Goal: Find specific page/section

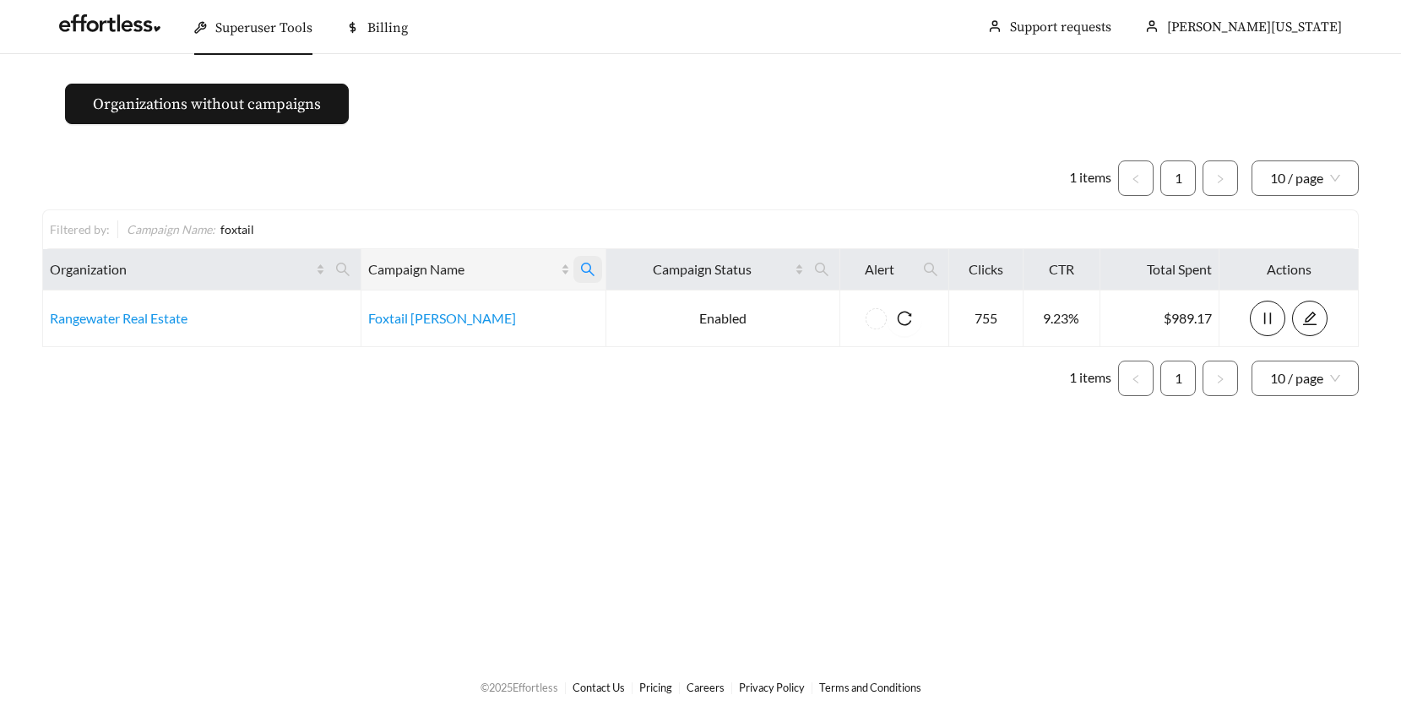
click at [580, 264] on icon "search" at bounding box center [587, 269] width 15 height 15
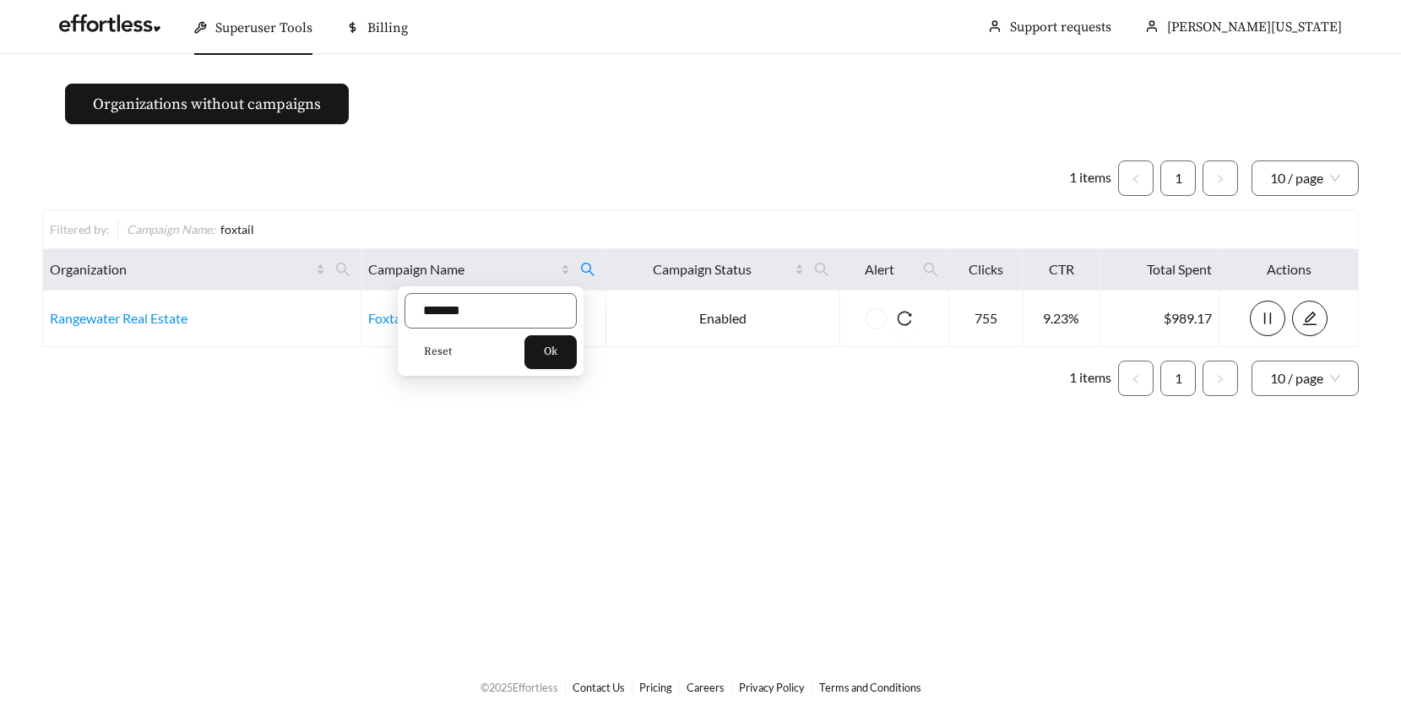
click at [448, 346] on span "Reset" at bounding box center [438, 352] width 28 height 17
click at [455, 317] on input "text" at bounding box center [490, 310] width 172 height 35
type input "*********"
click at [557, 350] on span "Ok" at bounding box center [551, 352] width 14 height 17
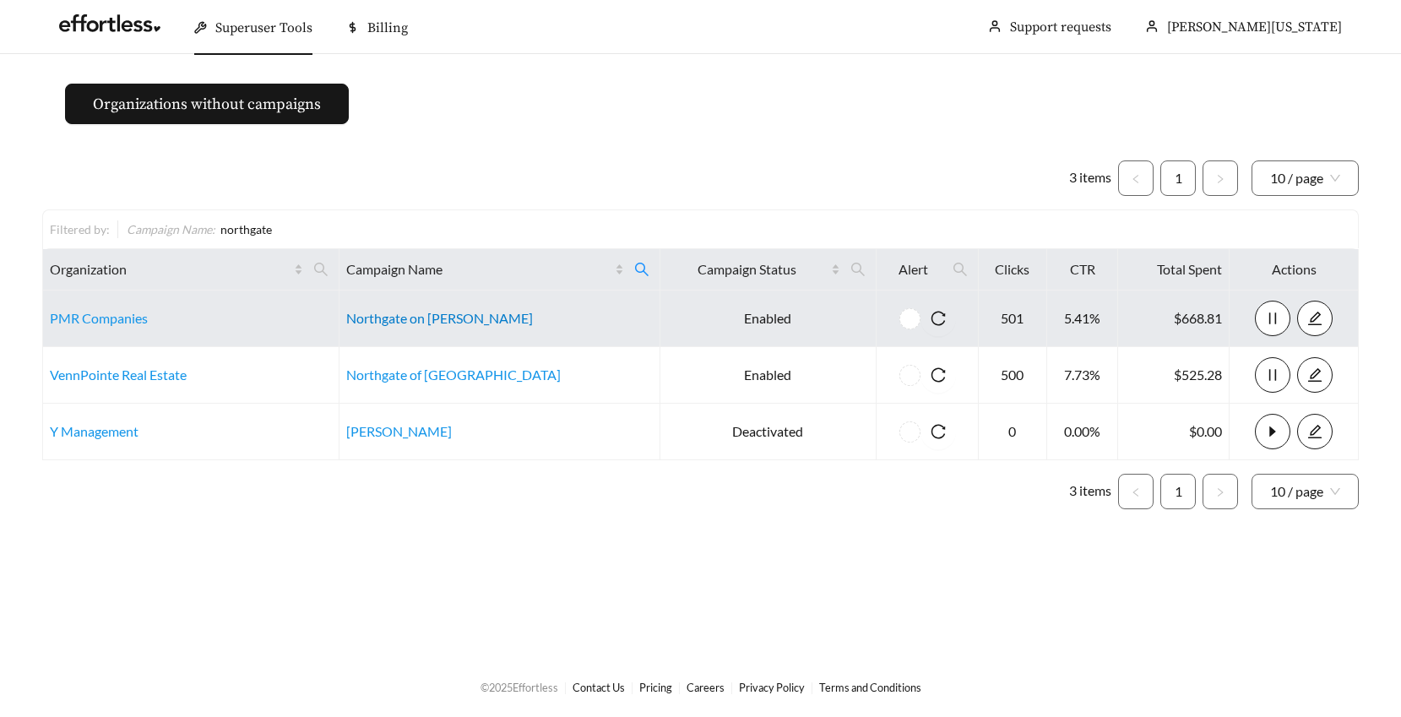
click at [453, 317] on link "Northgate on [PERSON_NAME]" at bounding box center [439, 318] width 187 height 16
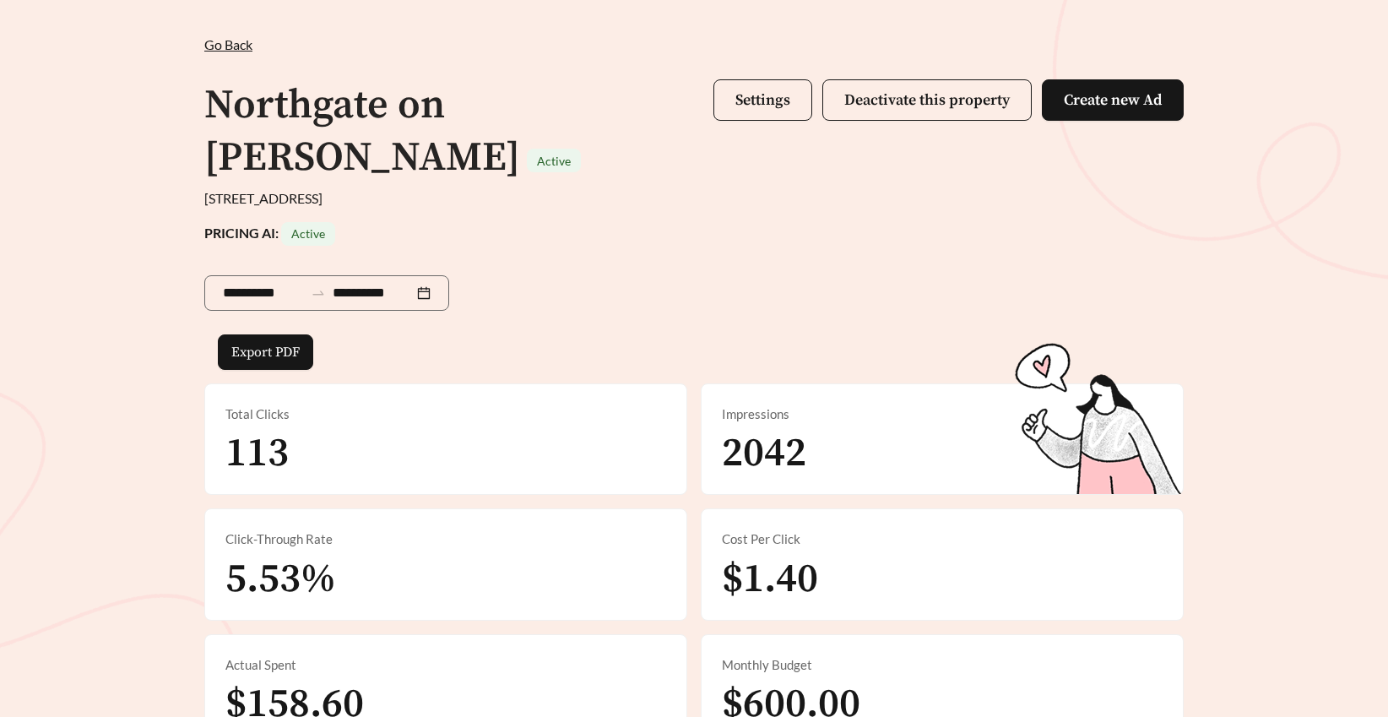
scroll to position [233, 0]
